Goal: Task Accomplishment & Management: Manage account settings

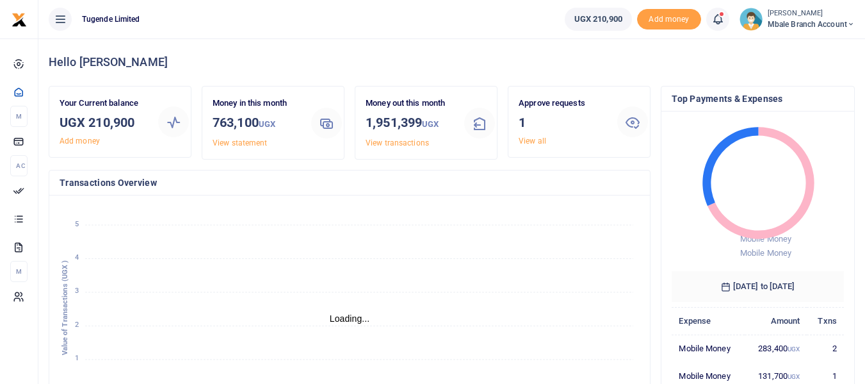
scroll to position [10, 10]
click at [631, 125] on icon at bounding box center [632, 121] width 15 height 15
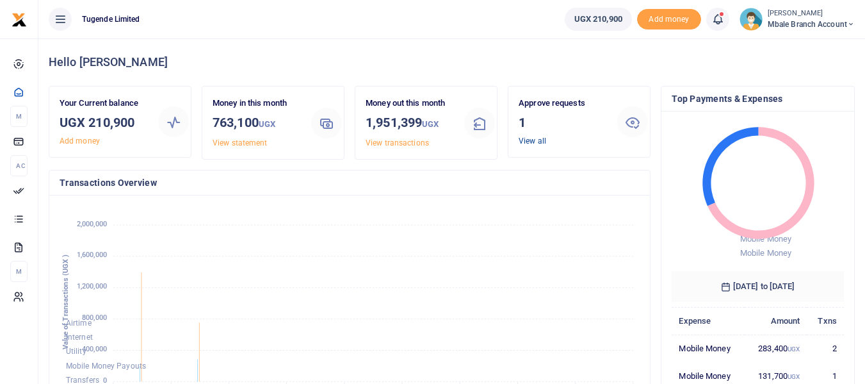
click at [536, 142] on link "View all" at bounding box center [533, 140] width 28 height 9
click at [530, 142] on link "View all" at bounding box center [533, 140] width 28 height 9
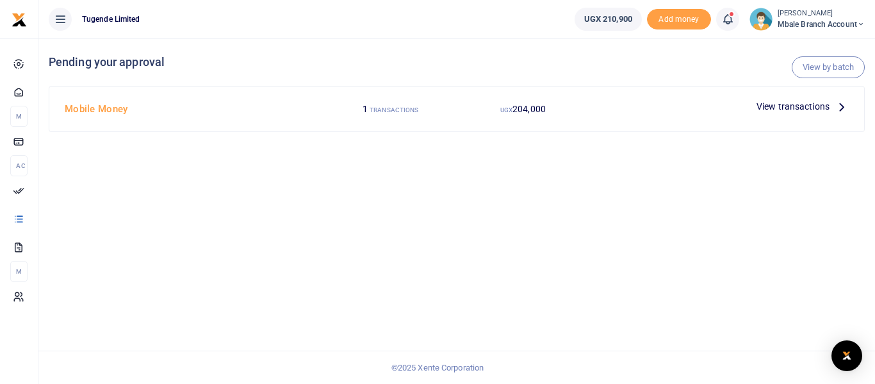
click at [799, 105] on span "View transactions" at bounding box center [793, 106] width 73 height 14
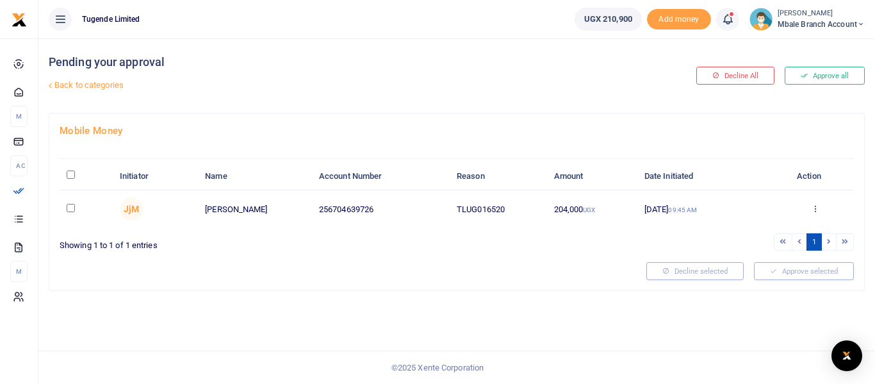
click at [72, 175] on input "\a \a : activate to sort column descending" at bounding box center [71, 174] width 8 height 8
checkbox input "true"
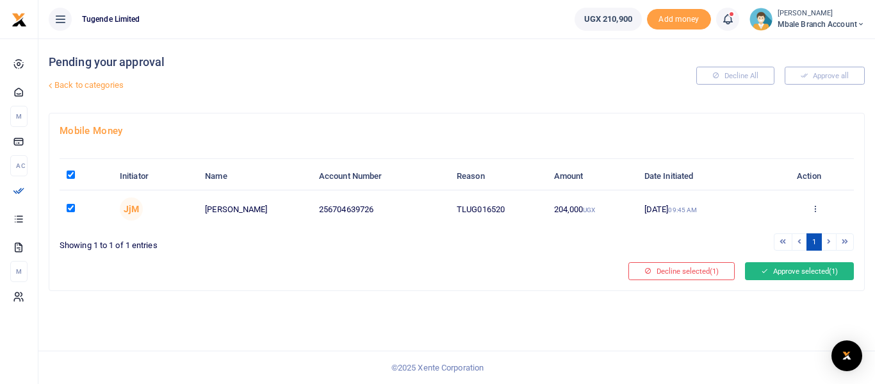
click at [801, 269] on button "Approve selected (1)" at bounding box center [799, 271] width 109 height 18
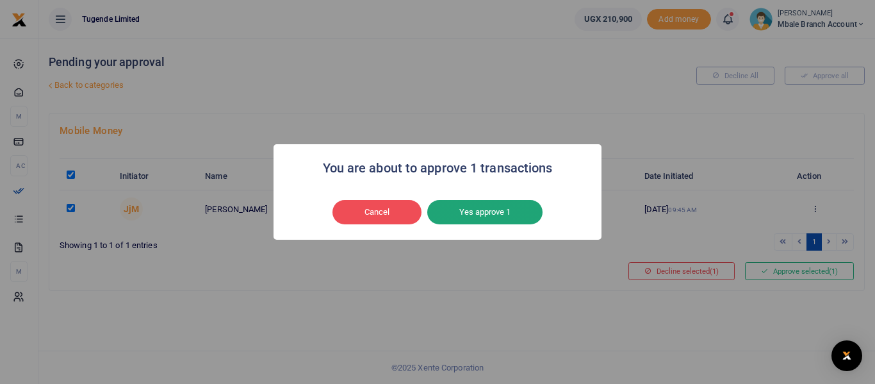
click at [481, 200] on button "Yes approve 1" at bounding box center [484, 212] width 115 height 24
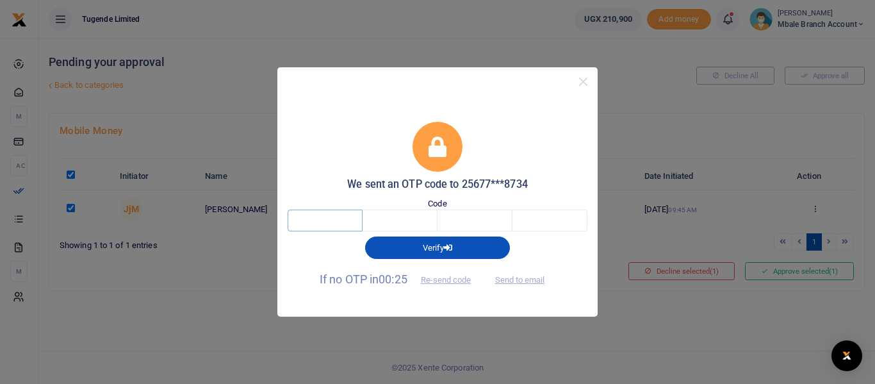
click at [329, 218] on input "text" at bounding box center [325, 220] width 75 height 22
type input "7"
type input "9"
type input "4"
type input "8"
